Goal: Task Accomplishment & Management: Manage account settings

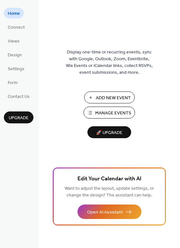
click at [99, 111] on span "Manage Events" at bounding box center [113, 113] width 36 height 7
click at [102, 113] on span "Manage Events" at bounding box center [113, 113] width 36 height 7
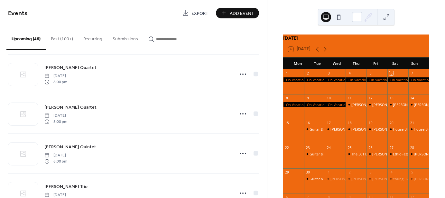
scroll to position [1307, 0]
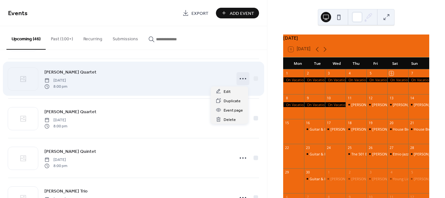
click at [238, 77] on icon at bounding box center [243, 78] width 10 height 10
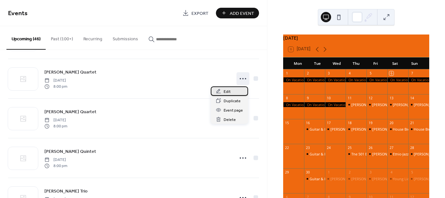
click at [233, 90] on div "Edit" at bounding box center [229, 90] width 37 height 9
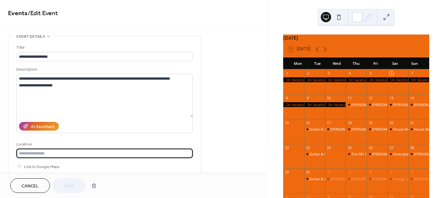
click at [117, 154] on input "text" at bounding box center [104, 152] width 176 height 9
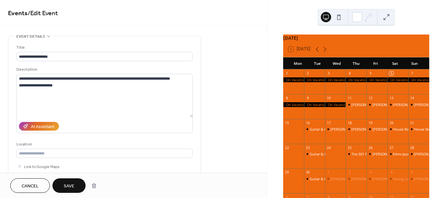
click at [36, 182] on span "Cancel" at bounding box center [30, 185] width 17 height 7
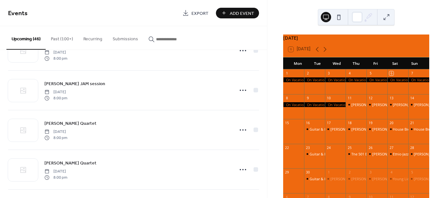
scroll to position [1259, 0]
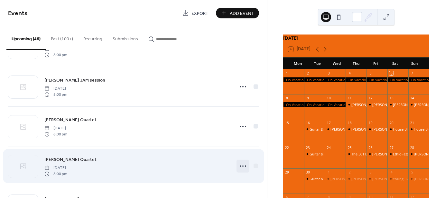
click at [239, 168] on icon at bounding box center [243, 166] width 10 height 10
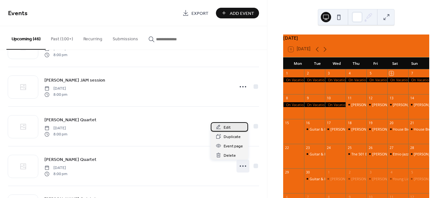
click at [226, 129] on span "Edit" at bounding box center [227, 127] width 7 height 7
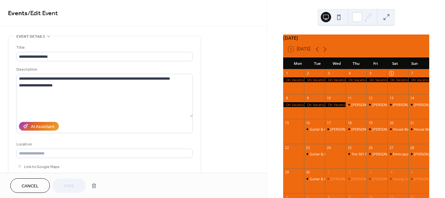
click at [35, 183] on span "Cancel" at bounding box center [30, 185] width 17 height 7
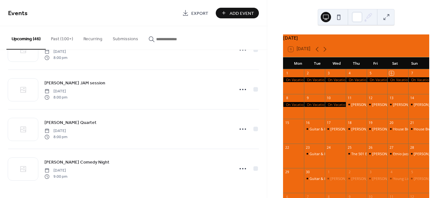
scroll to position [1294, 0]
click at [325, 52] on icon at bounding box center [325, 49] width 8 height 8
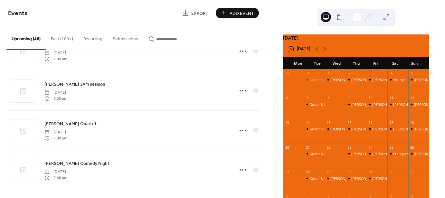
click at [413, 131] on div "[PERSON_NAME] Trio" at bounding box center [430, 128] width 35 height 5
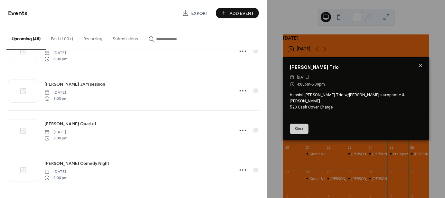
click at [267, 79] on div "Brendan Davis Trio ​ Sunday, October 19, 2025 ​ 4:00pm - 6:00pm bassist Brendan…" at bounding box center [356, 99] width 178 height 198
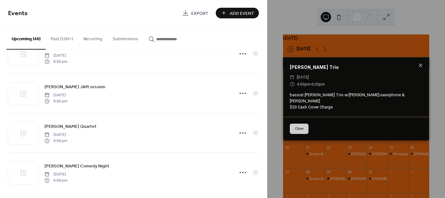
scroll to position [1294, 0]
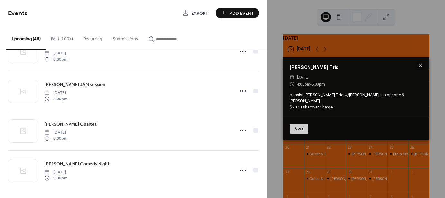
drag, startPoint x: 268, startPoint y: 183, endPoint x: 267, endPoint y: 188, distance: 5.2
click at [267, 188] on div "Brendan Davis Trio ​ Sunday, October 19, 2025 ​ 4:00pm - 6:00pm bassist Brendan…" at bounding box center [356, 99] width 178 height 198
drag, startPoint x: 264, startPoint y: 183, endPoint x: 265, endPoint y: 187, distance: 4.6
click at [265, 187] on div "On Vacation Saturday, September 6, 2025 On Vacation Sunday, September 7, 2025 O…" at bounding box center [133, 124] width 267 height 148
click at [292, 125] on button "Close" at bounding box center [299, 129] width 19 height 10
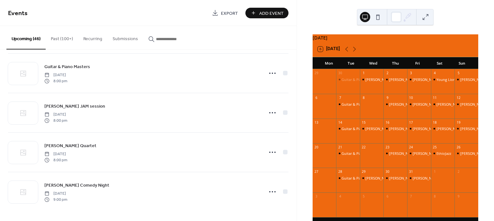
scroll to position [1271, 0]
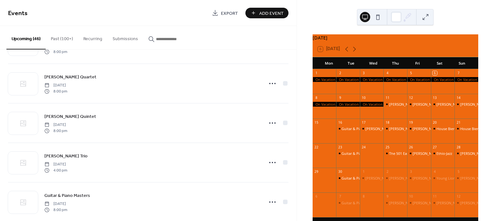
scroll to position [1344, 0]
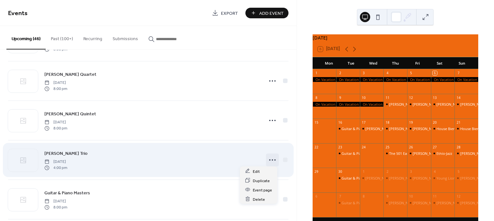
click at [272, 160] on circle at bounding box center [272, 160] width 1 height 1
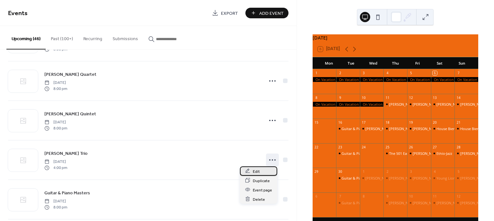
click at [261, 169] on div "Edit" at bounding box center [258, 171] width 37 height 9
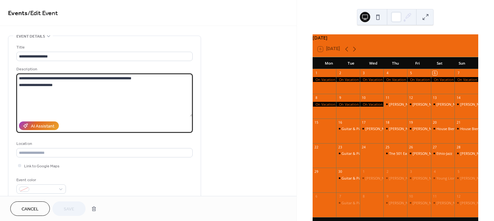
click at [141, 76] on textarea "**********" at bounding box center [104, 95] width 176 height 43
type textarea "**********"
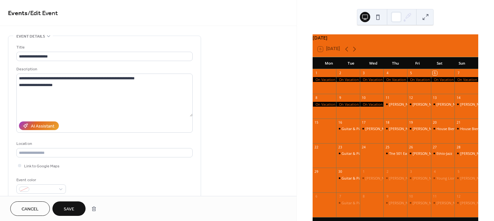
click at [73, 206] on span "Save" at bounding box center [69, 209] width 11 height 7
